Goal: Information Seeking & Learning: Learn about a topic

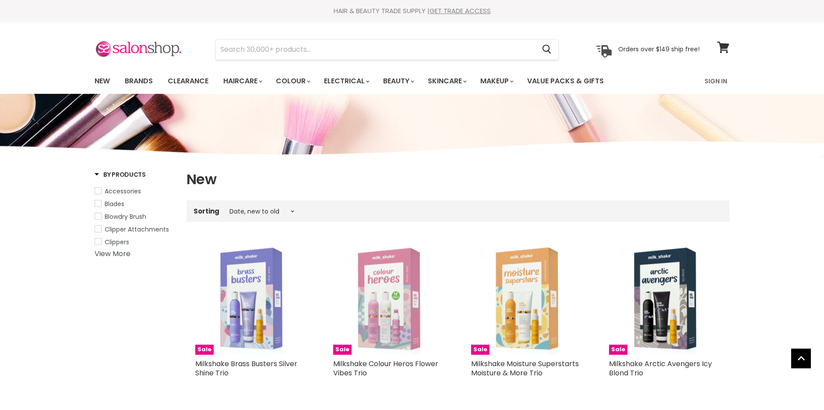
select select "created-descending"
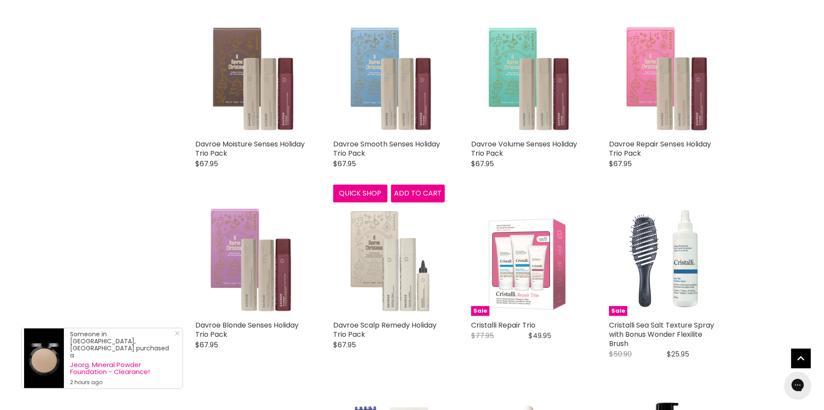
scroll to position [767, 0]
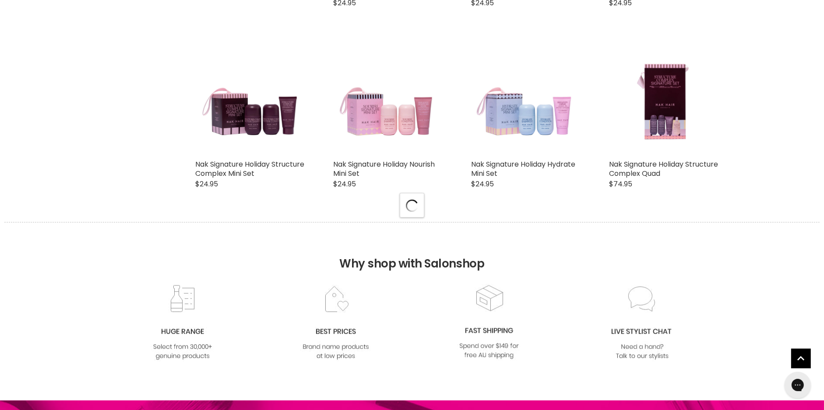
select select "created-descending"
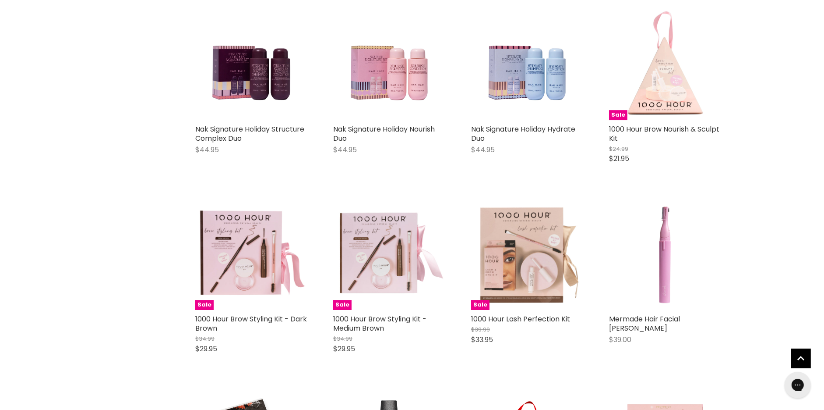
scroll to position [3399, 0]
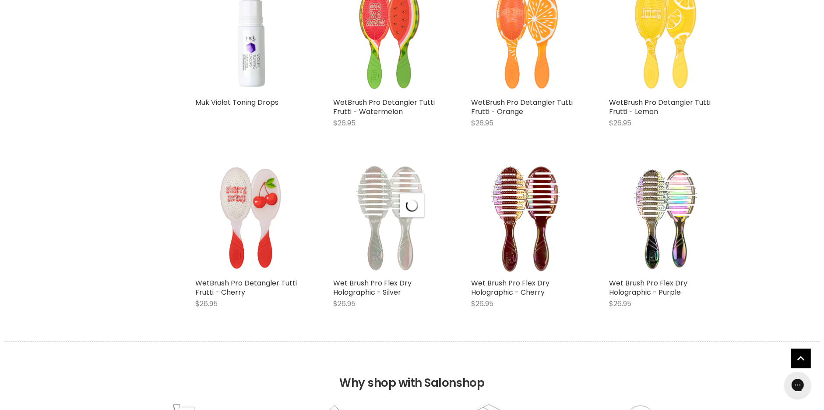
select select "created-descending"
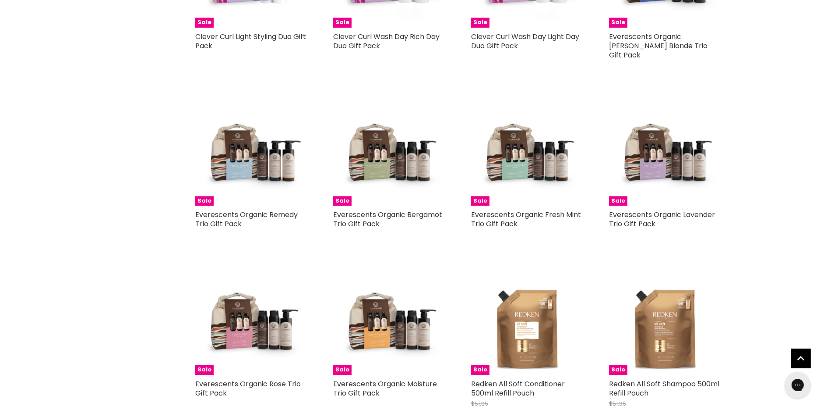
scroll to position [5820, 0]
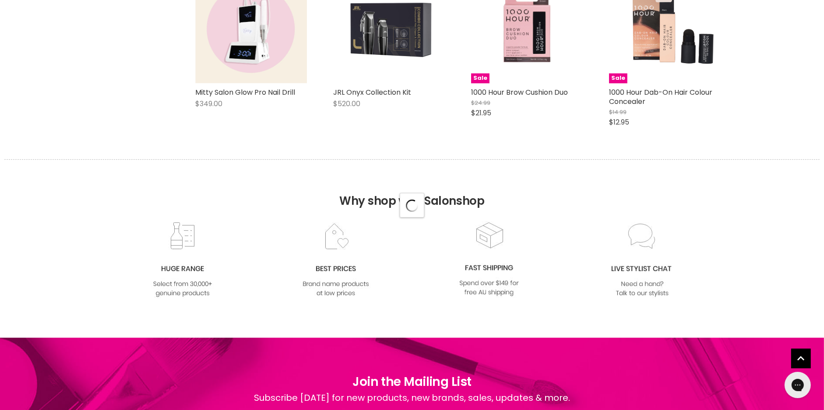
scroll to position [6686, 0]
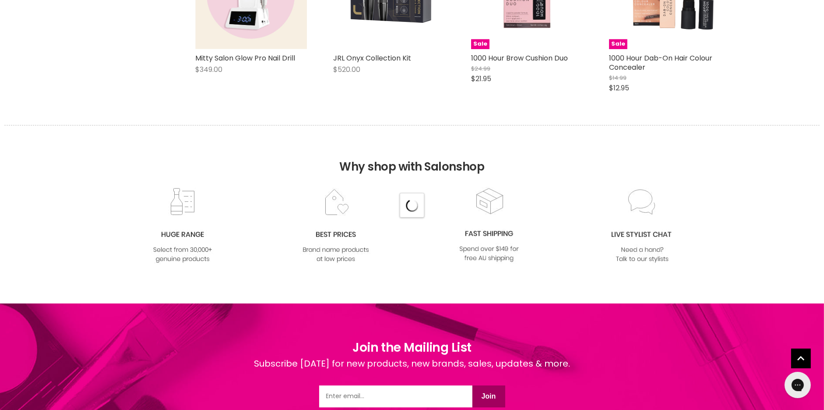
select select "created-descending"
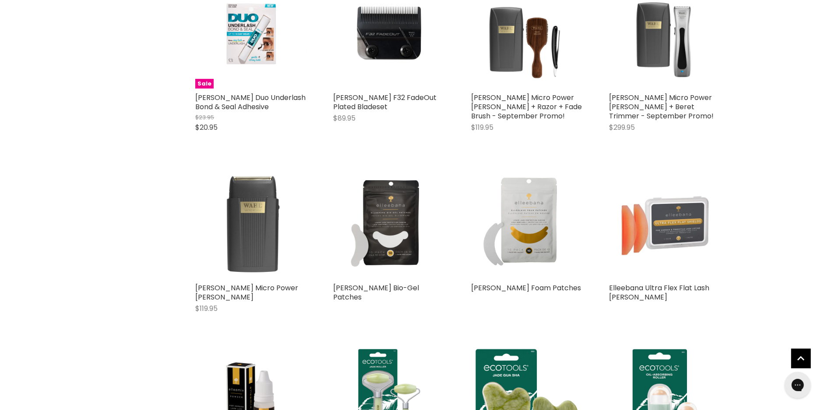
scroll to position [7927, 0]
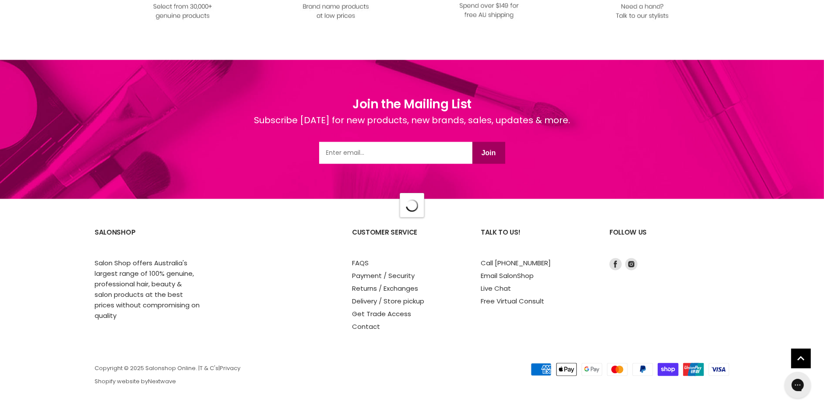
select select "created-descending"
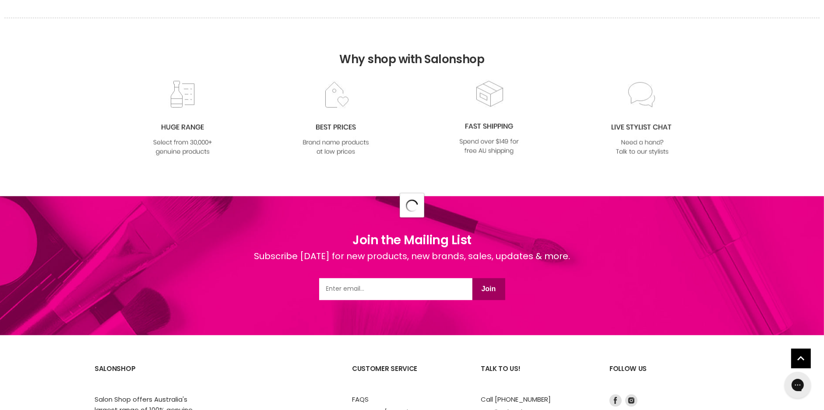
select select "created-descending"
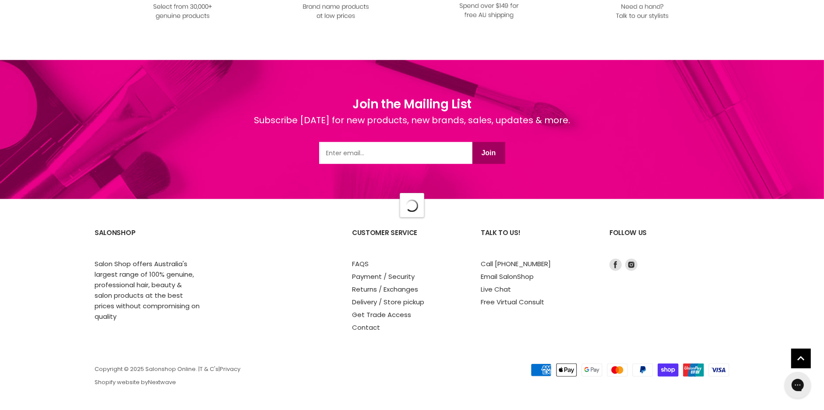
select select "created-descending"
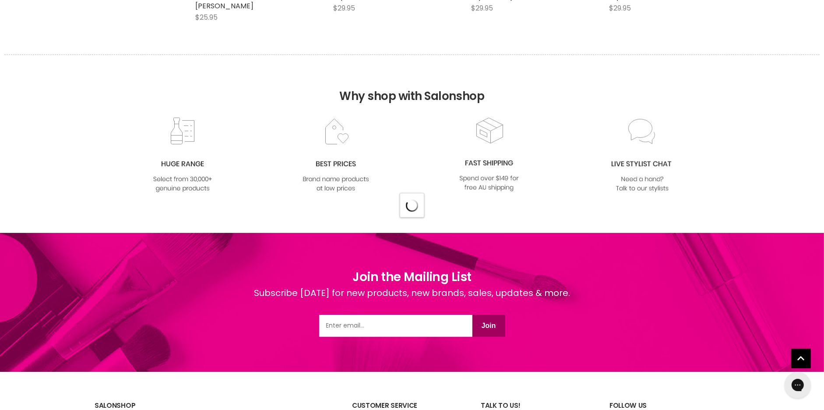
select select "created-descending"
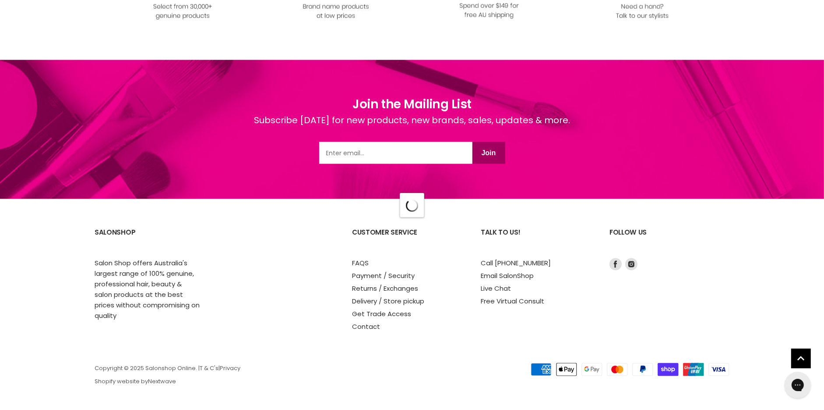
select select "created-descending"
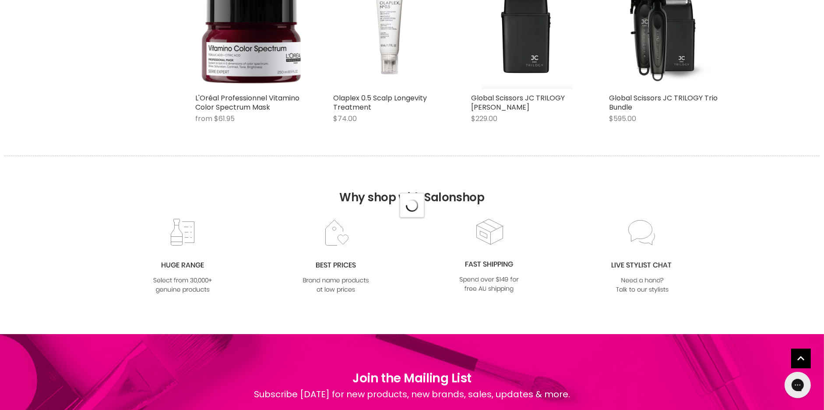
select select "created-descending"
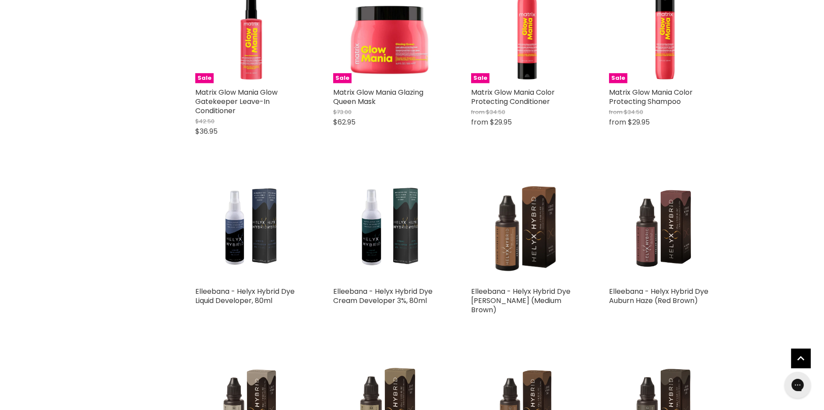
scroll to position [22637, 0]
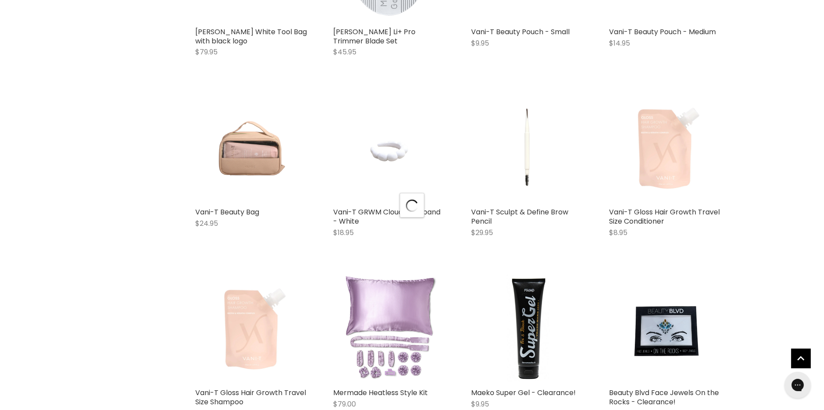
scroll to position [24093, 0]
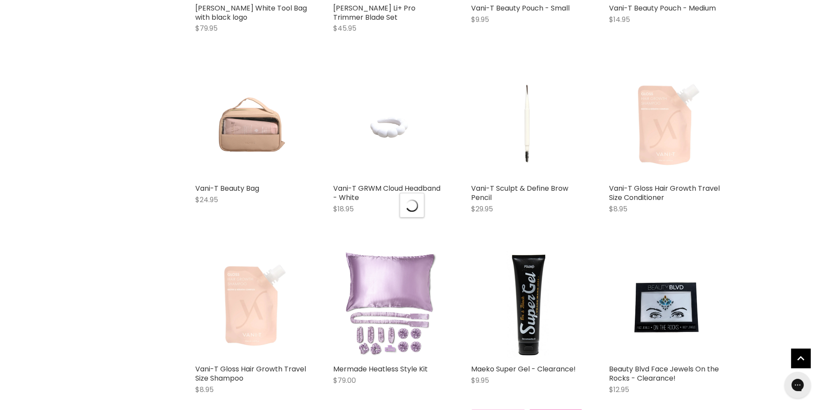
select select "created-descending"
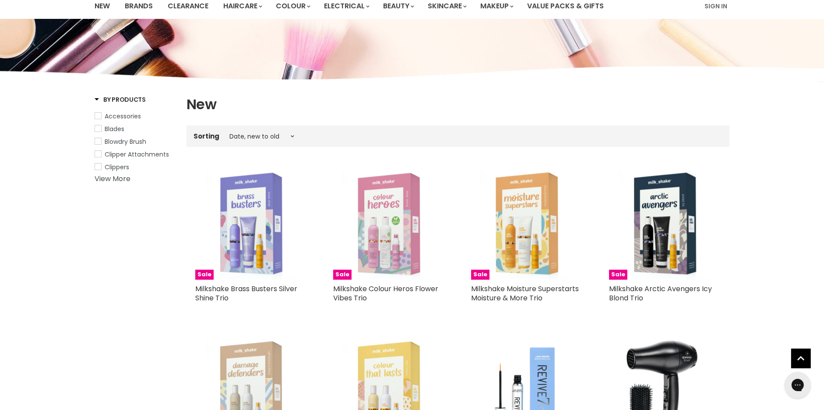
scroll to position [181, 0]
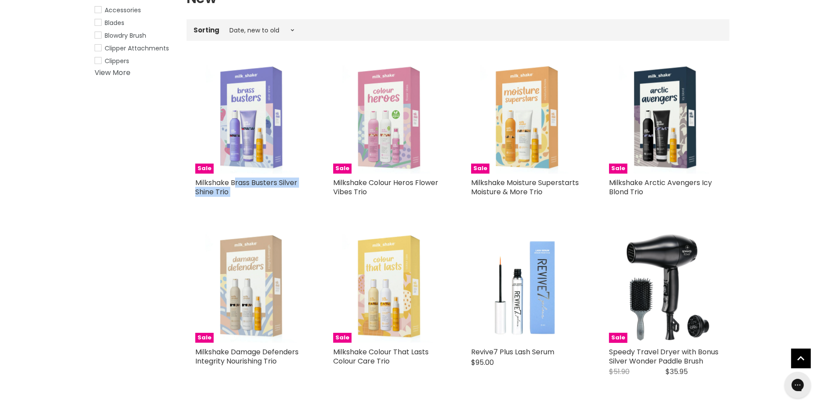
drag, startPoint x: 239, startPoint y: 198, endPoint x: 189, endPoint y: 181, distance: 52.9
click at [189, 181] on div "Sale Milkshake Brass Busters Silver Shine Trio Milkshake Spoil yourself or a lo…" at bounding box center [251, 133] width 129 height 160
drag, startPoint x: 378, startPoint y: 190, endPoint x: 319, endPoint y: 180, distance: 60.3
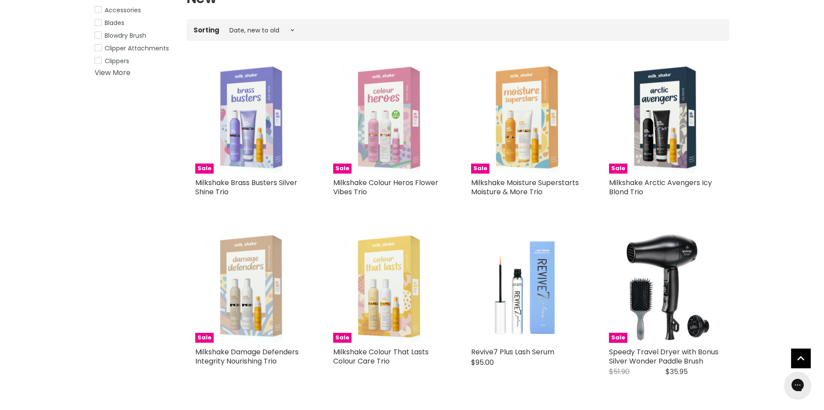
drag, startPoint x: 375, startPoint y: 190, endPoint x: 332, endPoint y: 184, distance: 42.9
click at [332, 184] on div "Sale Milkshake Colour Heros Flower Vibes Trio Milkshake Spoil yourself or a lov…" at bounding box center [389, 134] width 129 height 163
copy link "Milkshake Colour Heros Flower Vibes Trio"
drag, startPoint x: 584, startPoint y: 182, endPoint x: 509, endPoint y: 180, distance: 75.3
click at [509, 180] on div "Sale Milkshake Moisture Superstarts Moisture & More Trio Milkshake Spoil yourse…" at bounding box center [527, 134] width 129 height 163
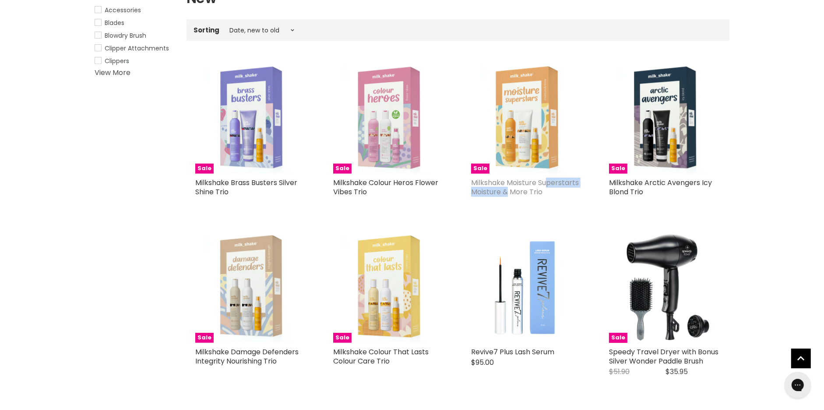
copy link "Moisture Superstarts"
click at [391, 117] on img "Main content" at bounding box center [389, 118] width 112 height 112
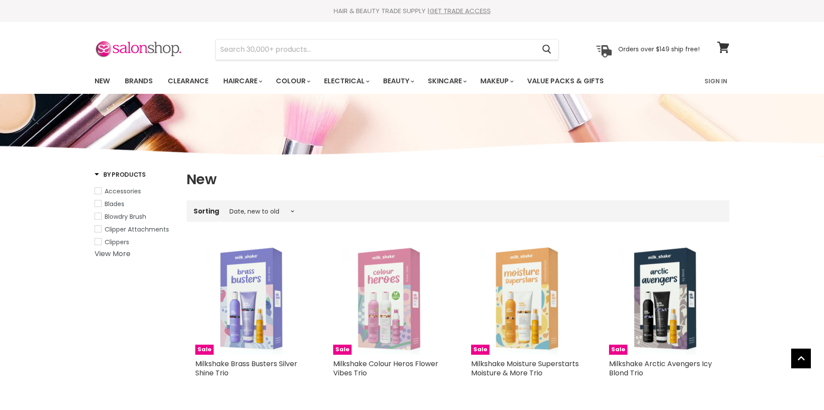
select select "created-descending"
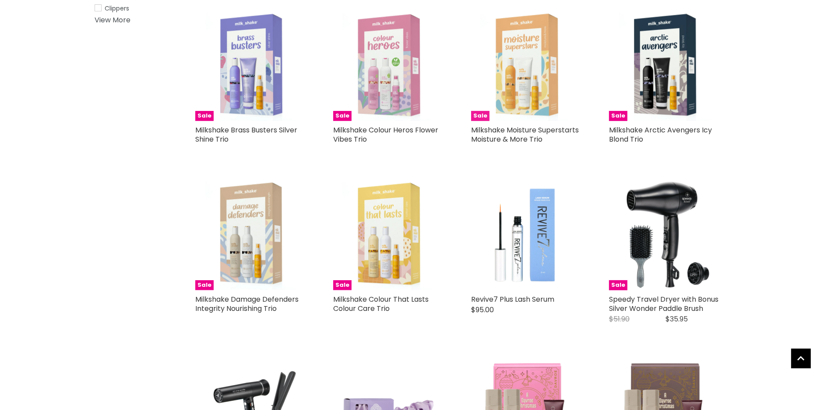
click at [537, 95] on img "Main content" at bounding box center [527, 65] width 112 height 112
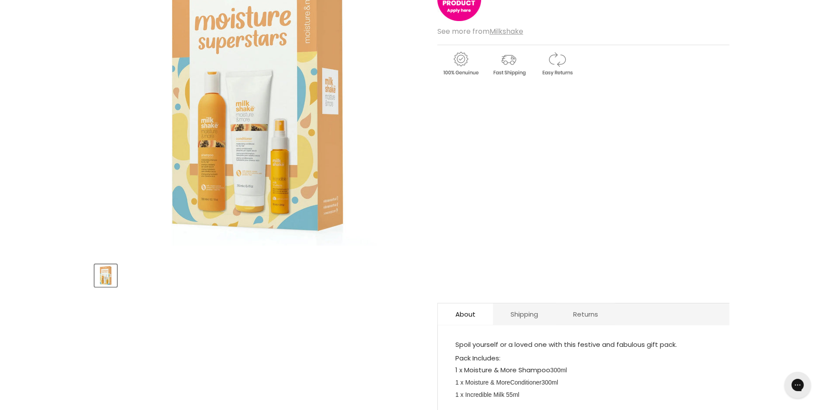
scroll to position [180, 0]
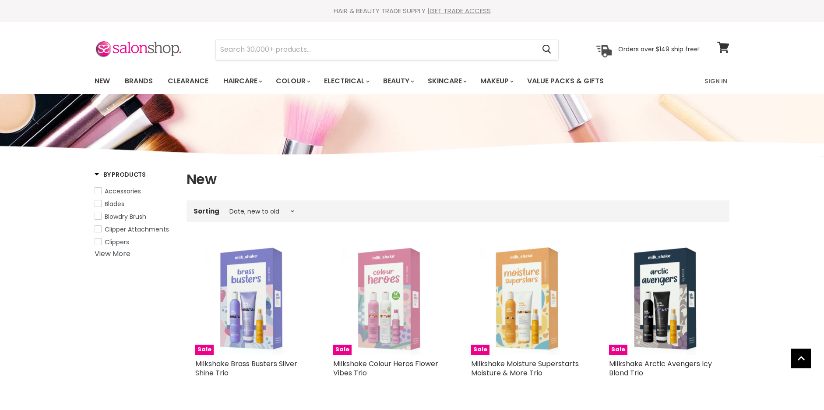
select select "created-descending"
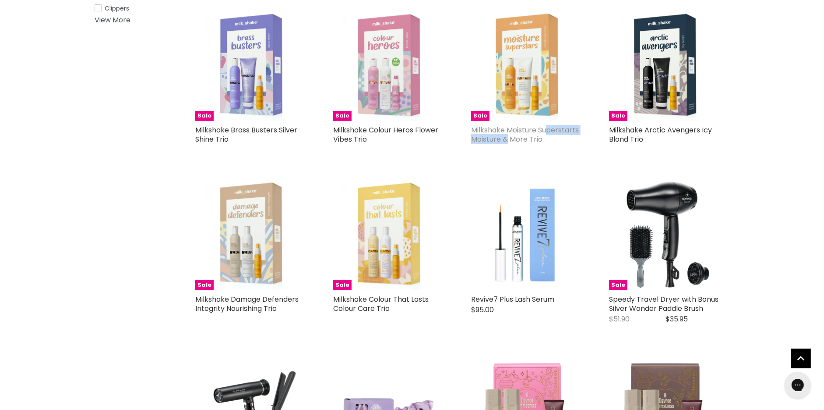
drag, startPoint x: 592, startPoint y: 130, endPoint x: 509, endPoint y: 127, distance: 83.2
copy link "Moisture Superstarts"
click at [400, 70] on img "Main content" at bounding box center [389, 65] width 112 height 112
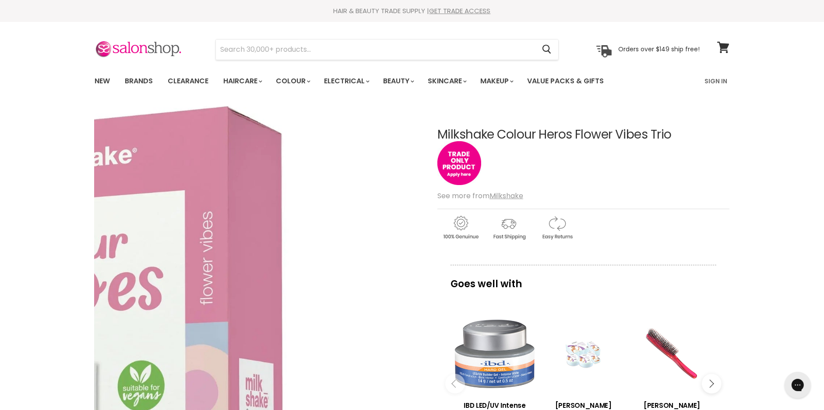
drag, startPoint x: 573, startPoint y: 137, endPoint x: 409, endPoint y: 131, distance: 163.9
click at [409, 131] on article "Click or scroll to zoom Tap or pinch to zoom Milkshake Colour Heros Flower Vibe…" at bounding box center [412, 366] width 635 height 521
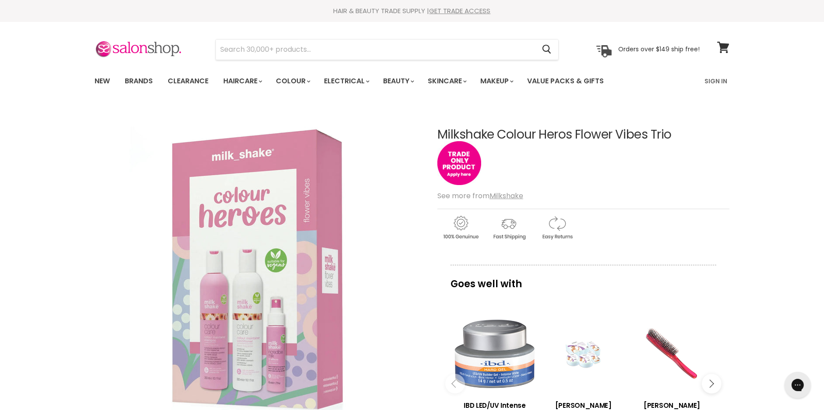
copy article "Milkshake Colour Heros"
